Goal: Information Seeking & Learning: Check status

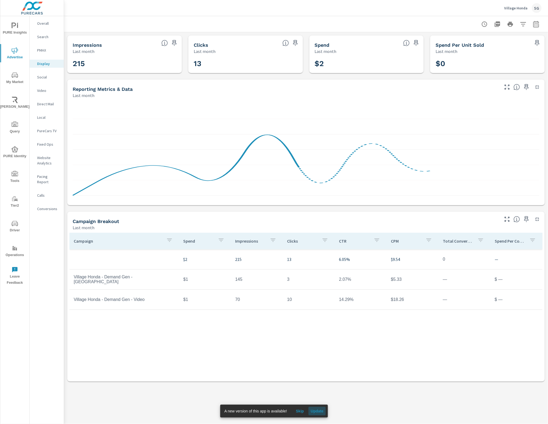
click at [316, 411] on span "Update" at bounding box center [317, 411] width 13 height 5
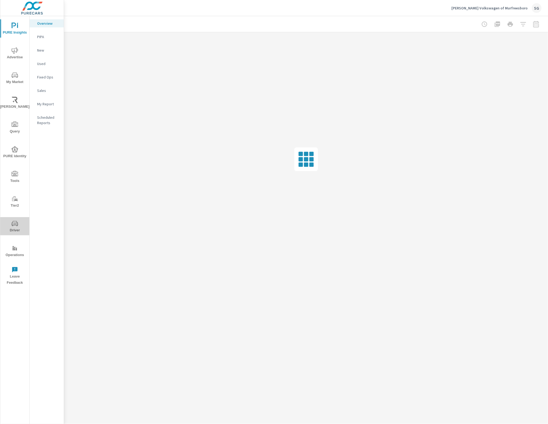
drag, startPoint x: 13, startPoint y: 222, endPoint x: 14, endPoint y: 218, distance: 4.5
click at [13, 222] on icon "nav menu" at bounding box center [15, 223] width 6 height 6
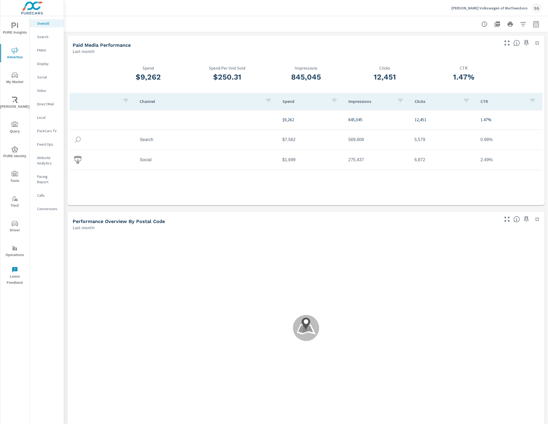
click at [40, 62] on p "Display" at bounding box center [48, 63] width 22 height 5
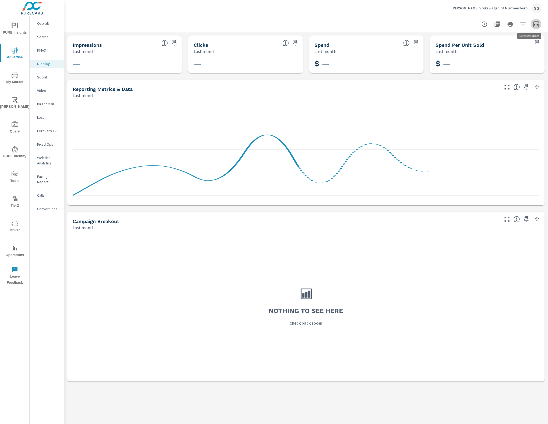
drag, startPoint x: 533, startPoint y: 24, endPoint x: 519, endPoint y: 29, distance: 14.6
click at [533, 24] on icon "button" at bounding box center [536, 24] width 6 height 6
click at [494, 48] on select "Custom Yesterday Last week Last 7 days Last 14 days Last 30 days Last 45 days L…" at bounding box center [493, 46] width 54 height 11
click at [466, 41] on select "Custom Yesterday Last week Last 7 days Last 14 days Last 30 days Last 45 days L…" at bounding box center [493, 46] width 54 height 11
select select "Last 30 days"
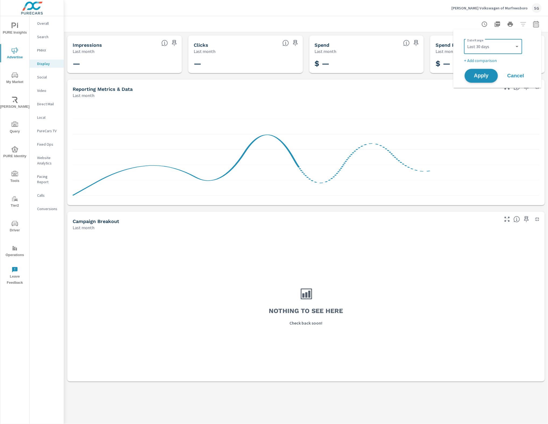
click at [479, 74] on span "Apply" at bounding box center [481, 75] width 22 height 5
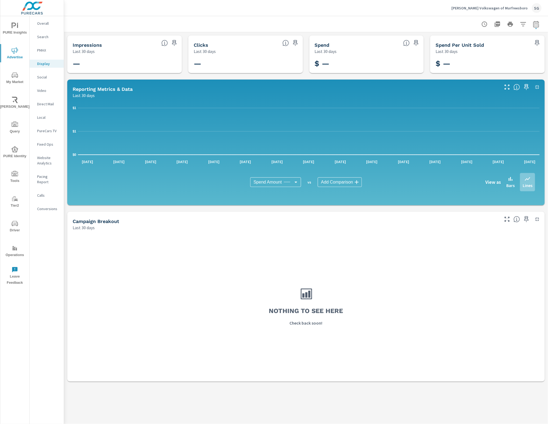
drag, startPoint x: 456, startPoint y: 9, endPoint x: 471, endPoint y: 6, distance: 14.9
click at [511, 8] on div "Carlock Volkswagen of Murfreesboro SG" at bounding box center [305, 8] width 471 height 16
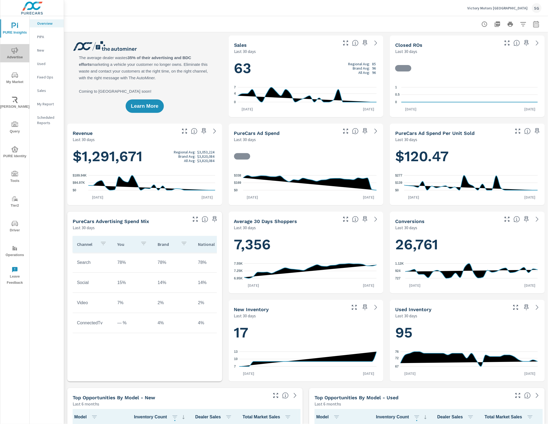
click at [11, 56] on span "Advertise" at bounding box center [15, 53] width 26 height 13
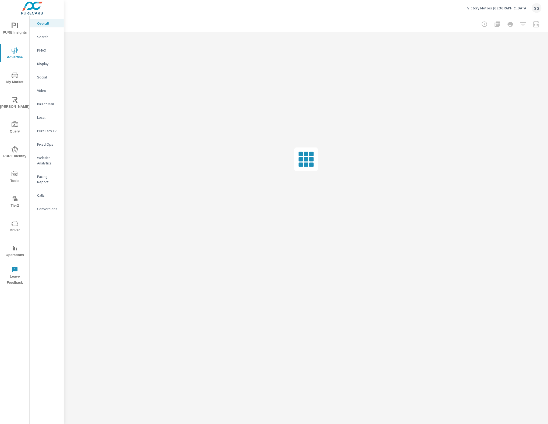
click at [45, 77] on p "Social" at bounding box center [48, 76] width 22 height 5
